Goal: Transaction & Acquisition: Purchase product/service

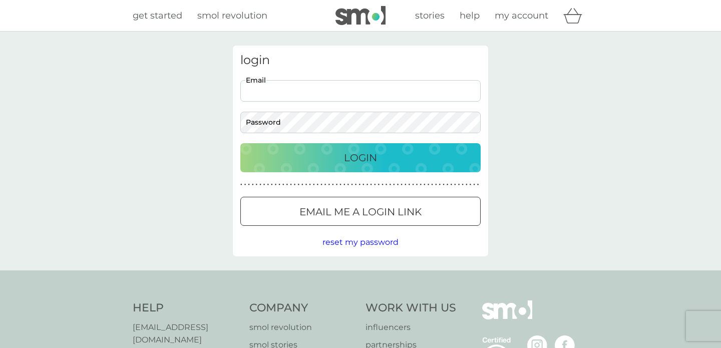
click at [384, 94] on input "Email" at bounding box center [360, 91] width 240 height 22
type input "[EMAIL_ADDRESS][DOMAIN_NAME]"
click at [368, 157] on p "Login" at bounding box center [360, 158] width 33 height 16
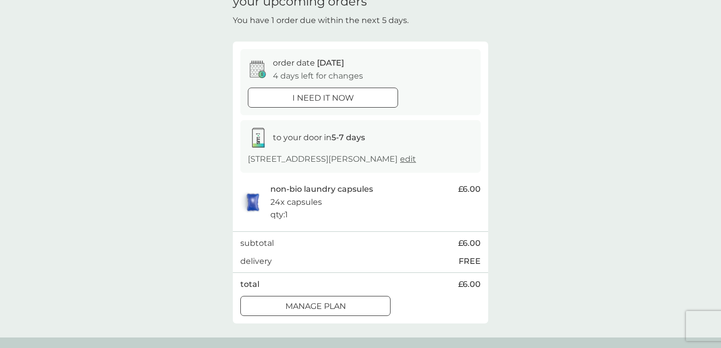
scroll to position [53, 0]
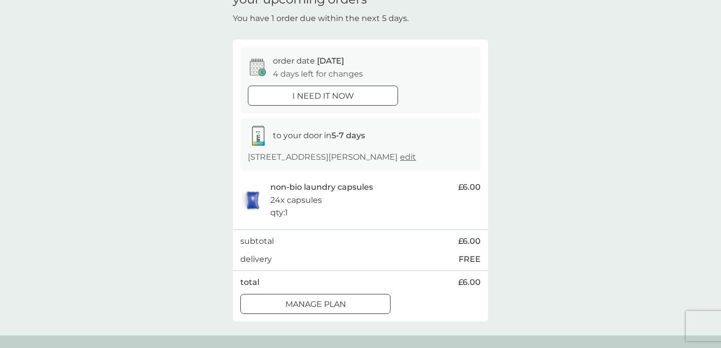
click at [361, 96] on div "i need it now" at bounding box center [322, 96] width 149 height 13
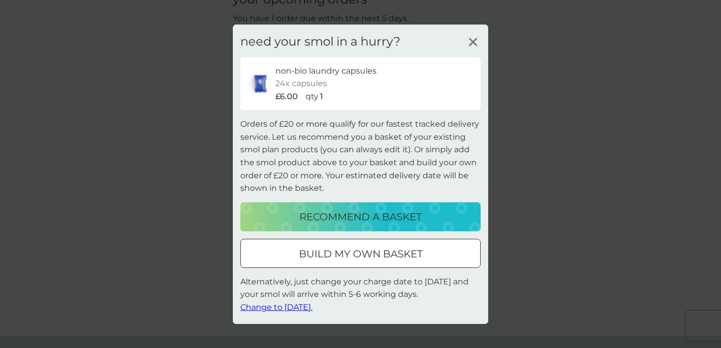
click at [392, 258] on p "build my own basket" at bounding box center [361, 254] width 124 height 16
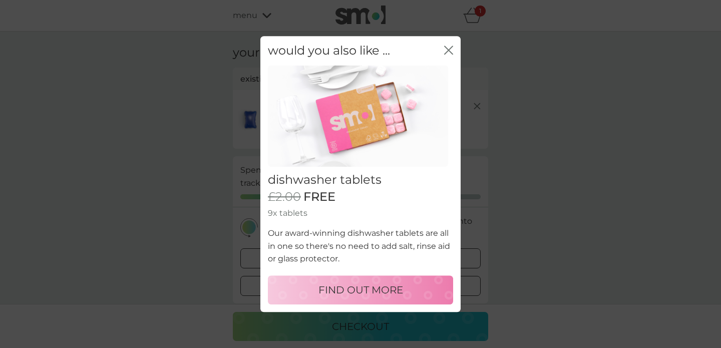
click at [449, 49] on icon "close" at bounding box center [450, 50] width 4 height 8
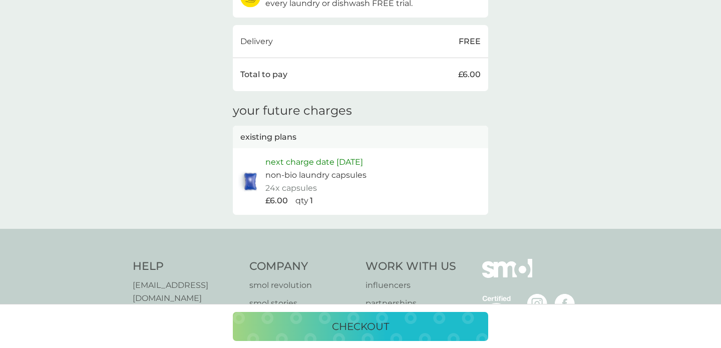
scroll to position [335, 0]
click at [348, 328] on p "checkout" at bounding box center [360, 326] width 57 height 16
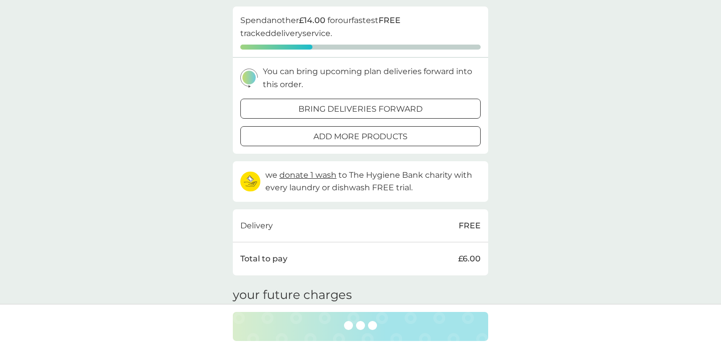
scroll to position [0, 0]
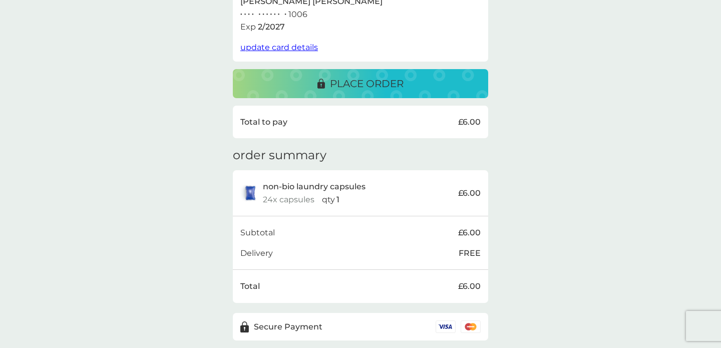
scroll to position [247, 0]
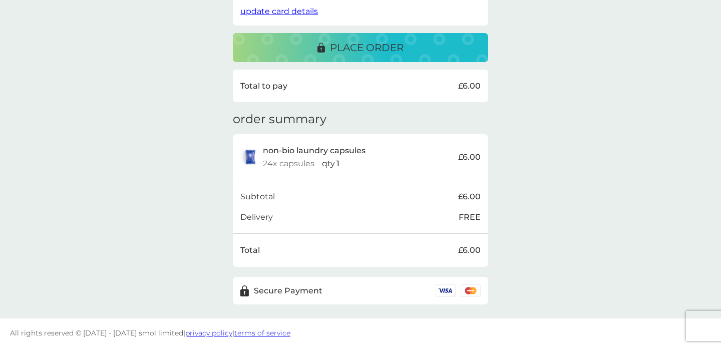
click at [377, 53] on p "place order" at bounding box center [367, 48] width 74 height 16
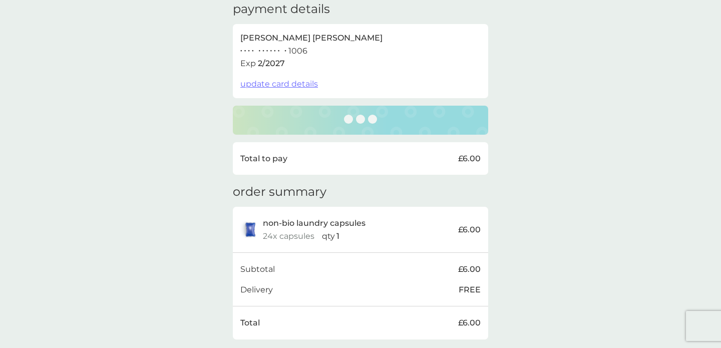
scroll to position [162, 0]
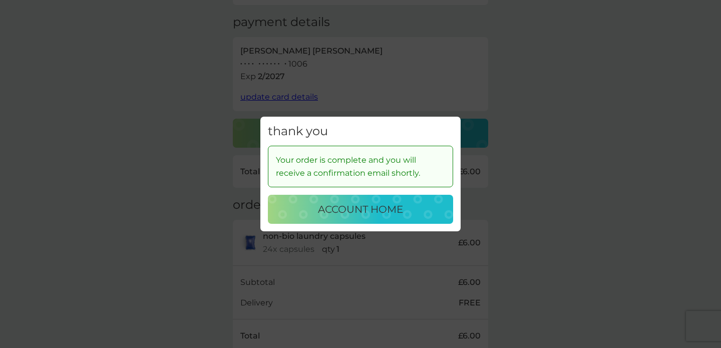
click at [368, 212] on p "account home" at bounding box center [360, 209] width 85 height 16
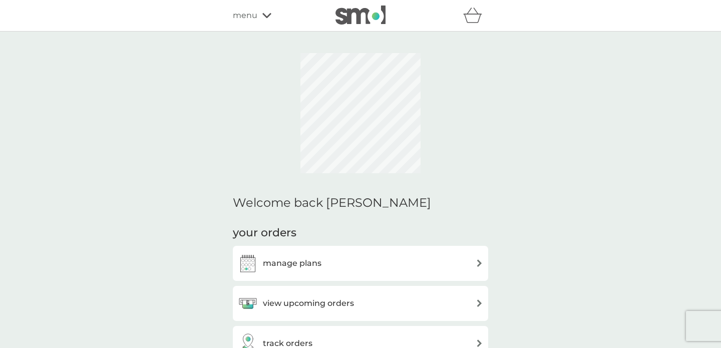
click at [322, 263] on div "manage plans" at bounding box center [360, 263] width 245 height 20
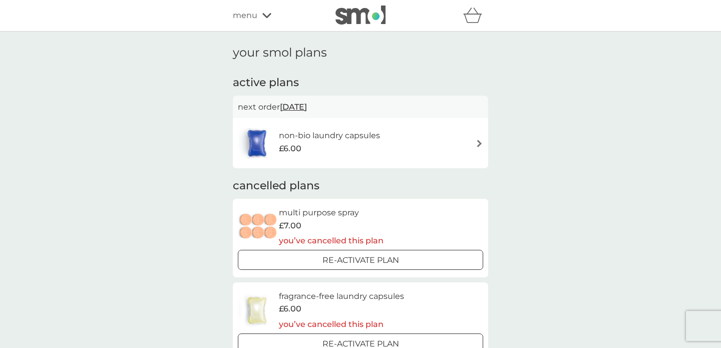
click at [305, 108] on span "31 Dec 2025" at bounding box center [293, 107] width 27 height 20
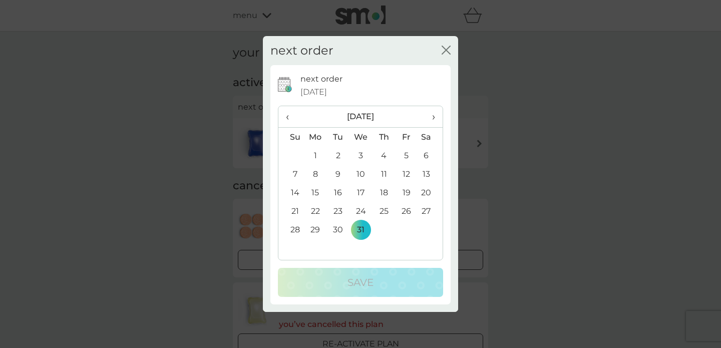
click at [435, 116] on th "›" at bounding box center [429, 117] width 25 height 22
click at [309, 192] on td "12" at bounding box center [315, 192] width 23 height 19
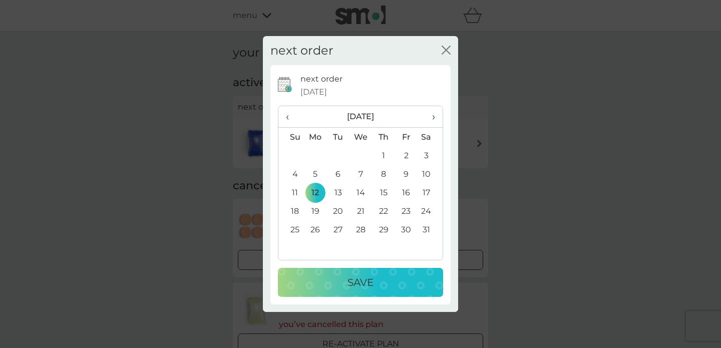
click at [336, 272] on button "Save" at bounding box center [360, 282] width 165 height 29
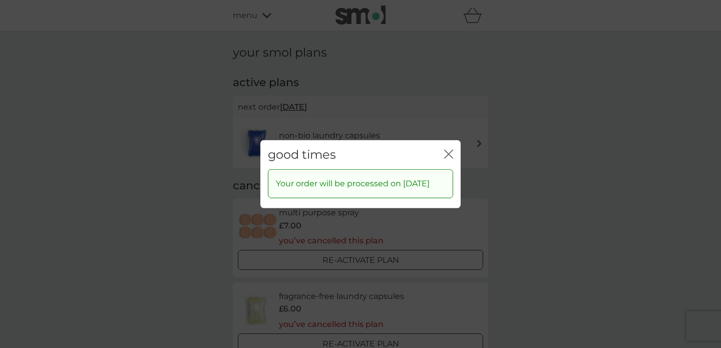
click at [447, 150] on icon "close" at bounding box center [446, 154] width 4 height 8
